Goal: Book appointment/travel/reservation

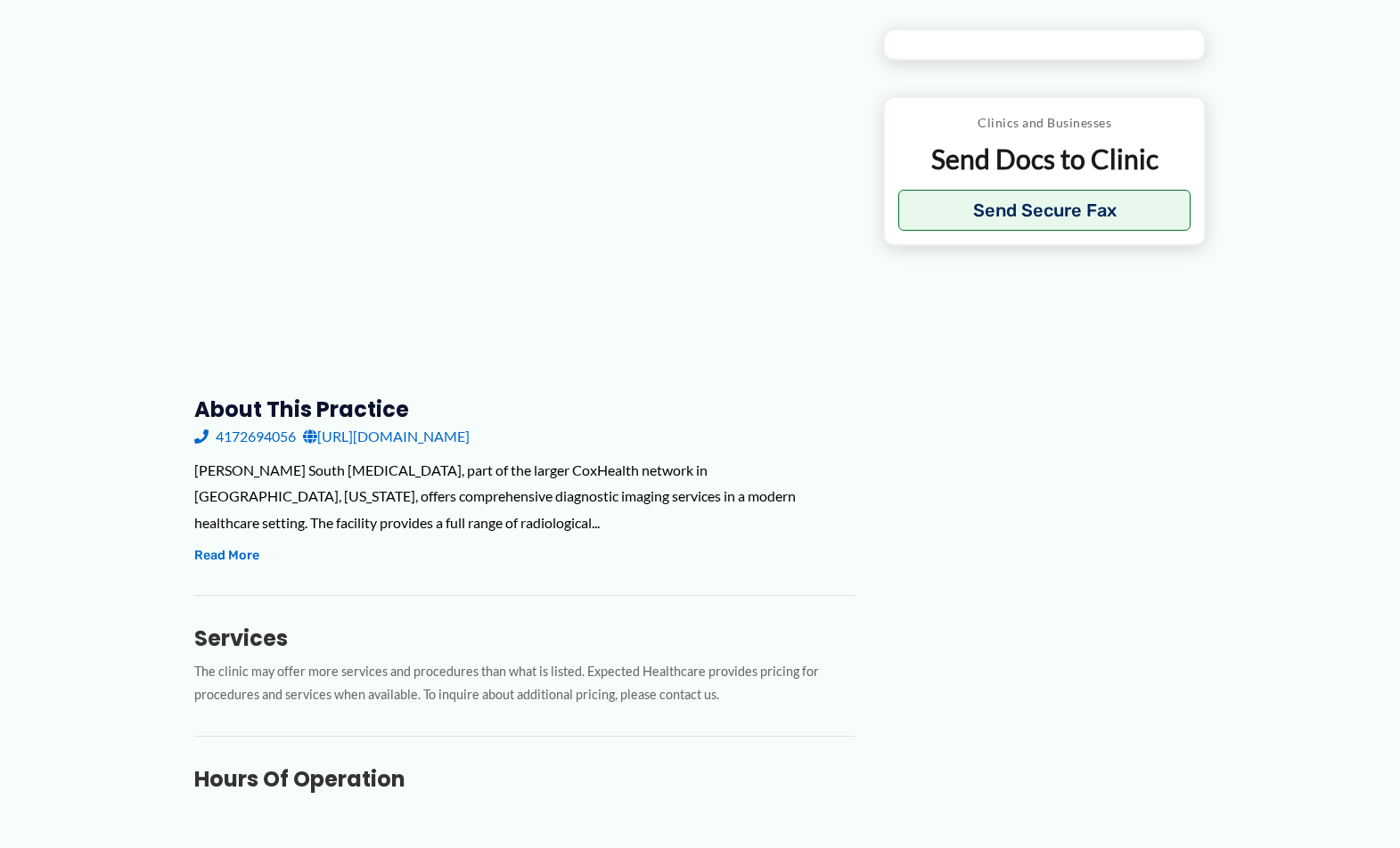
scroll to position [268, 0]
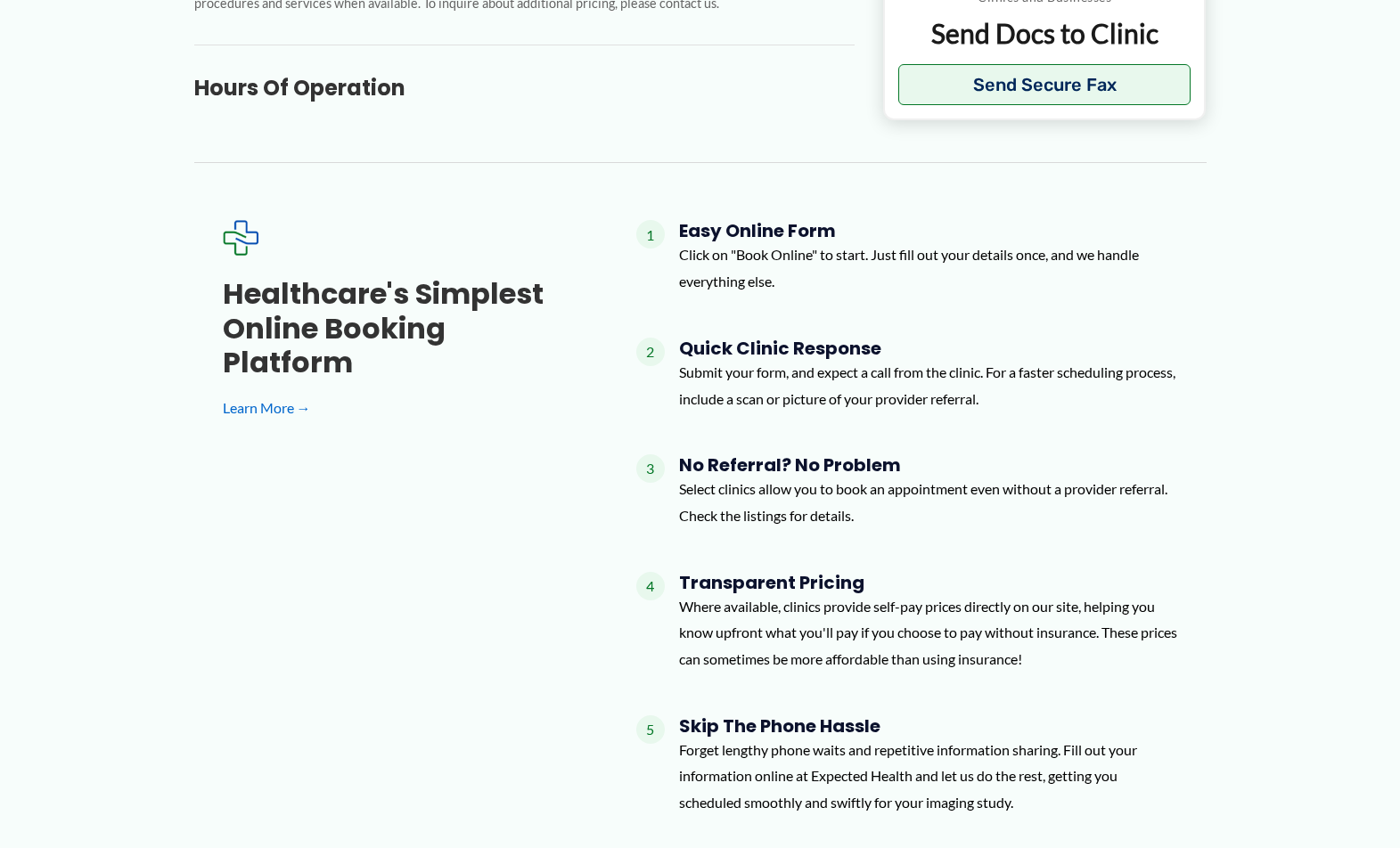
type input "**********"
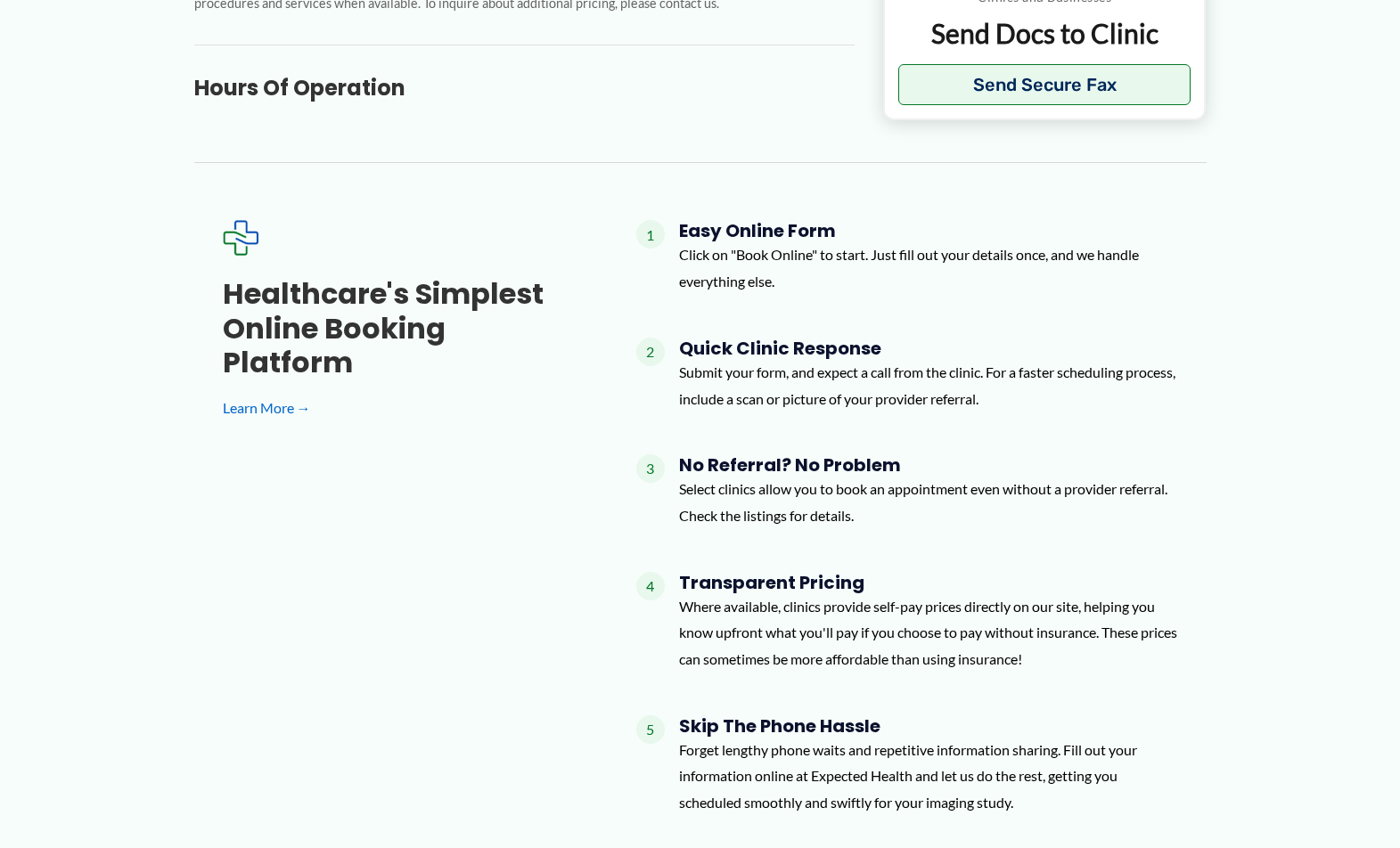
type input "**********"
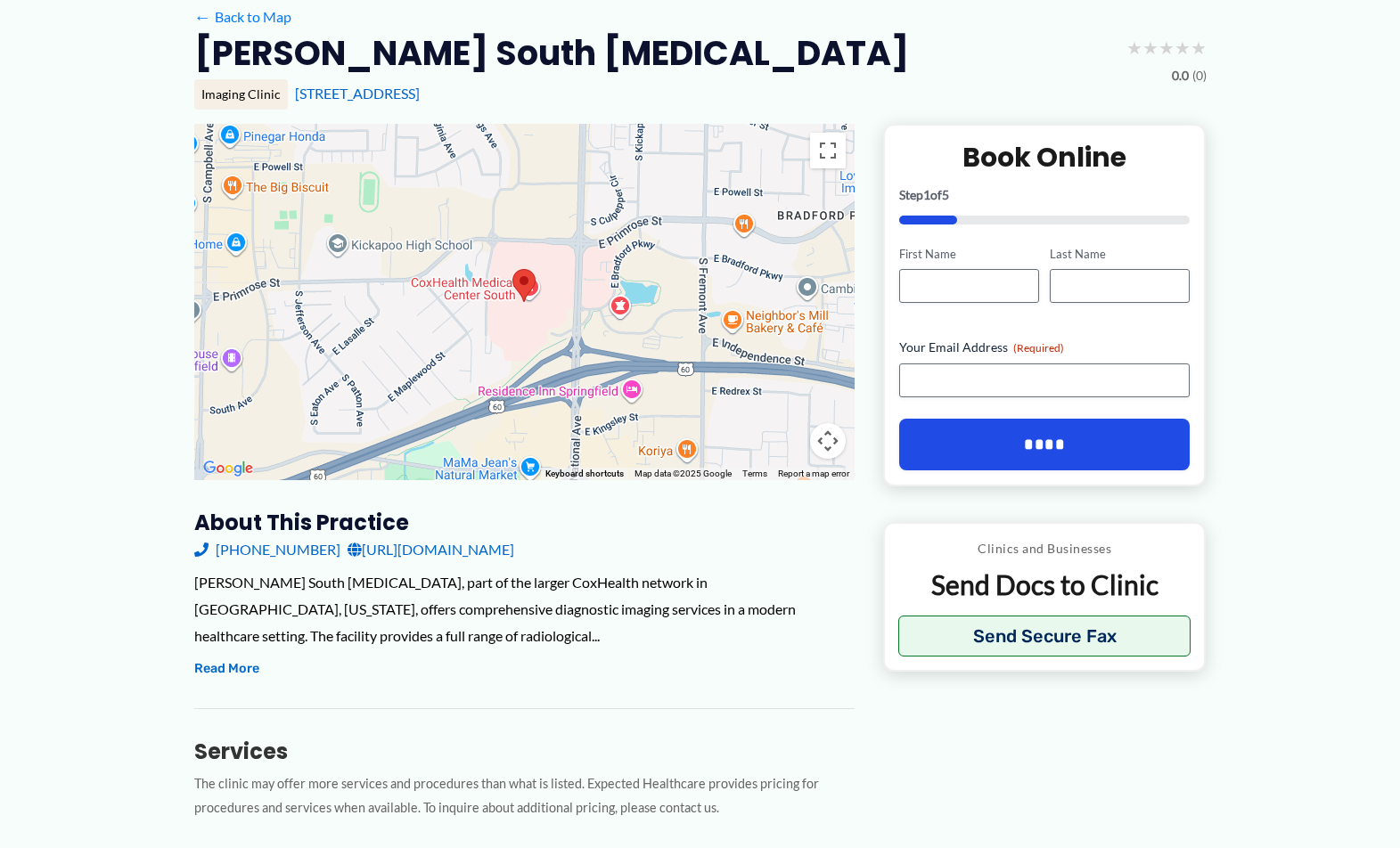
scroll to position [0, 0]
